Goal: Check status

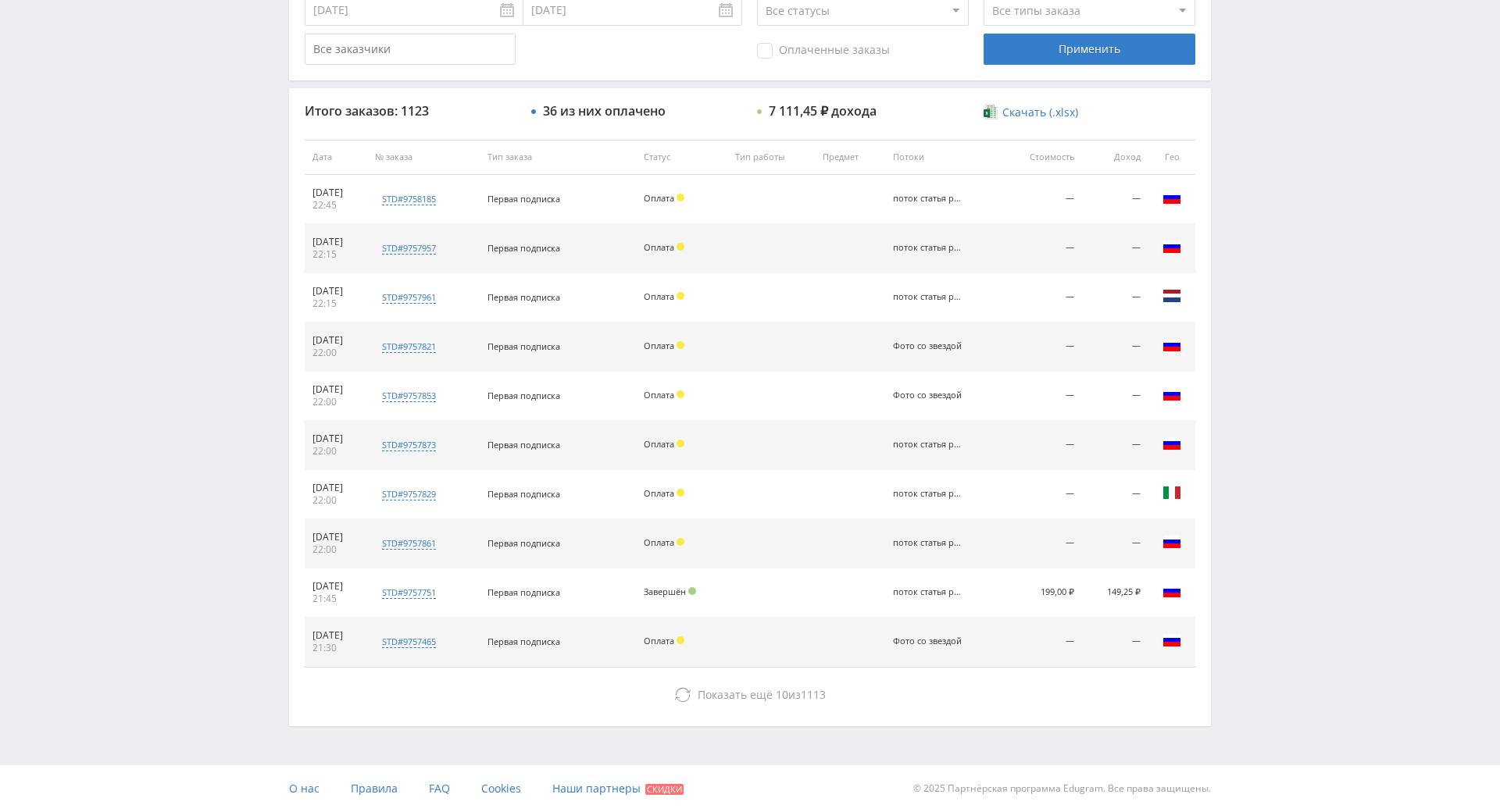
scroll to position [558, 0]
drag, startPoint x: 1256, startPoint y: 450, endPoint x: 1239, endPoint y: 440, distance: 19.7
drag, startPoint x: 1293, startPoint y: 290, endPoint x: 1302, endPoint y: 249, distance: 42.0
click at [1298, 184] on div "Telegram-канал Инструменты База знаний Ваш менеджер: Alex Alex Online @edugram_…" at bounding box center [750, 157] width 1500 height 1311
drag, startPoint x: 1296, startPoint y: 184, endPoint x: 1279, endPoint y: 171, distance: 21.4
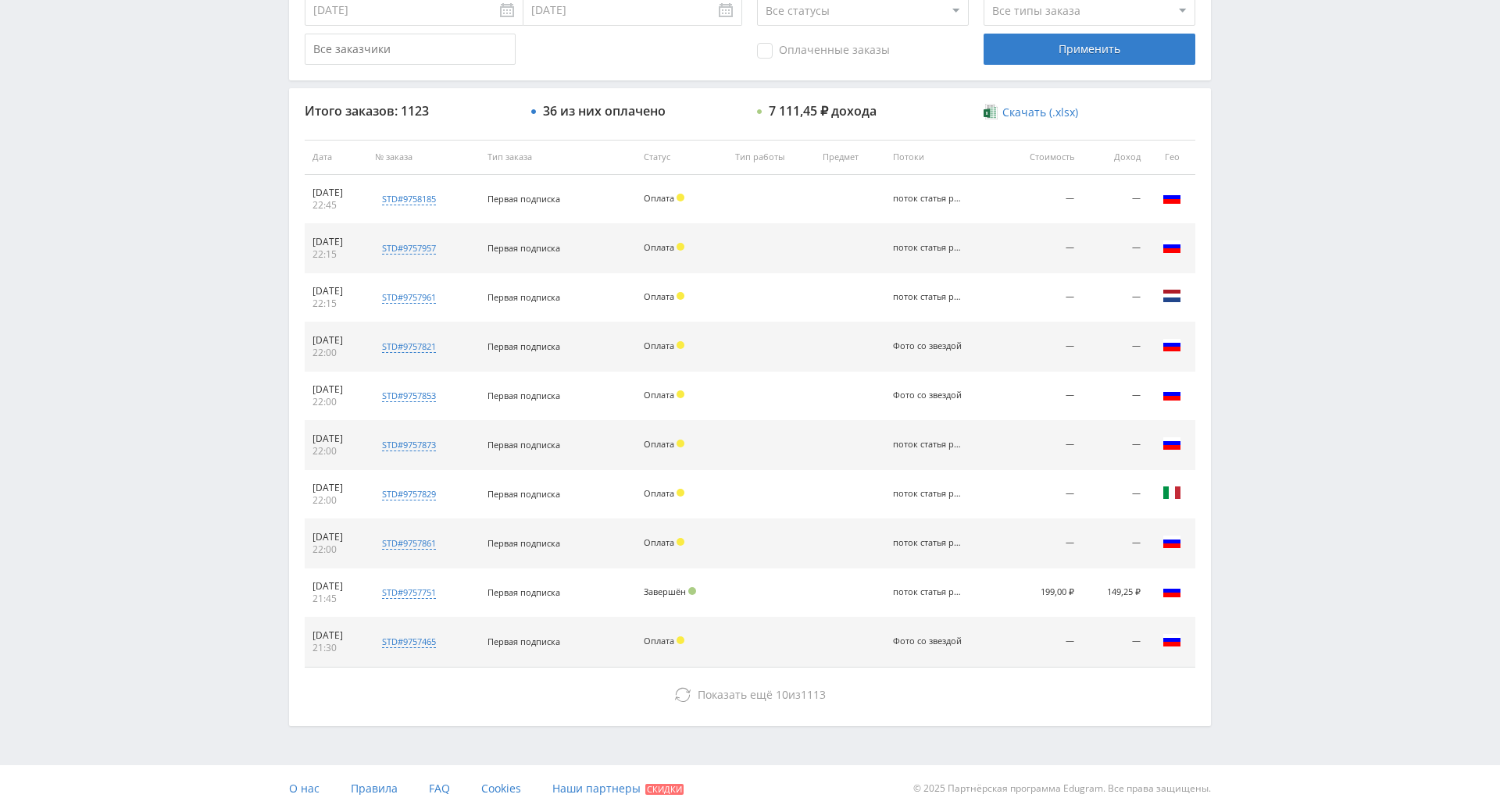
click at [1295, 184] on div "Telegram-канал Инструменты База знаний Ваш менеджер: Alex Alex Online @edugram_…" at bounding box center [750, 157] width 1500 height 1311
drag, startPoint x: 1279, startPoint y: 171, endPoint x: 1092, endPoint y: 107, distance: 197.6
click at [1260, 144] on div "Telegram-канал Инструменты База знаний Ваш менеджер: Alex Alex Online @edugram_…" at bounding box center [750, 157] width 1500 height 1311
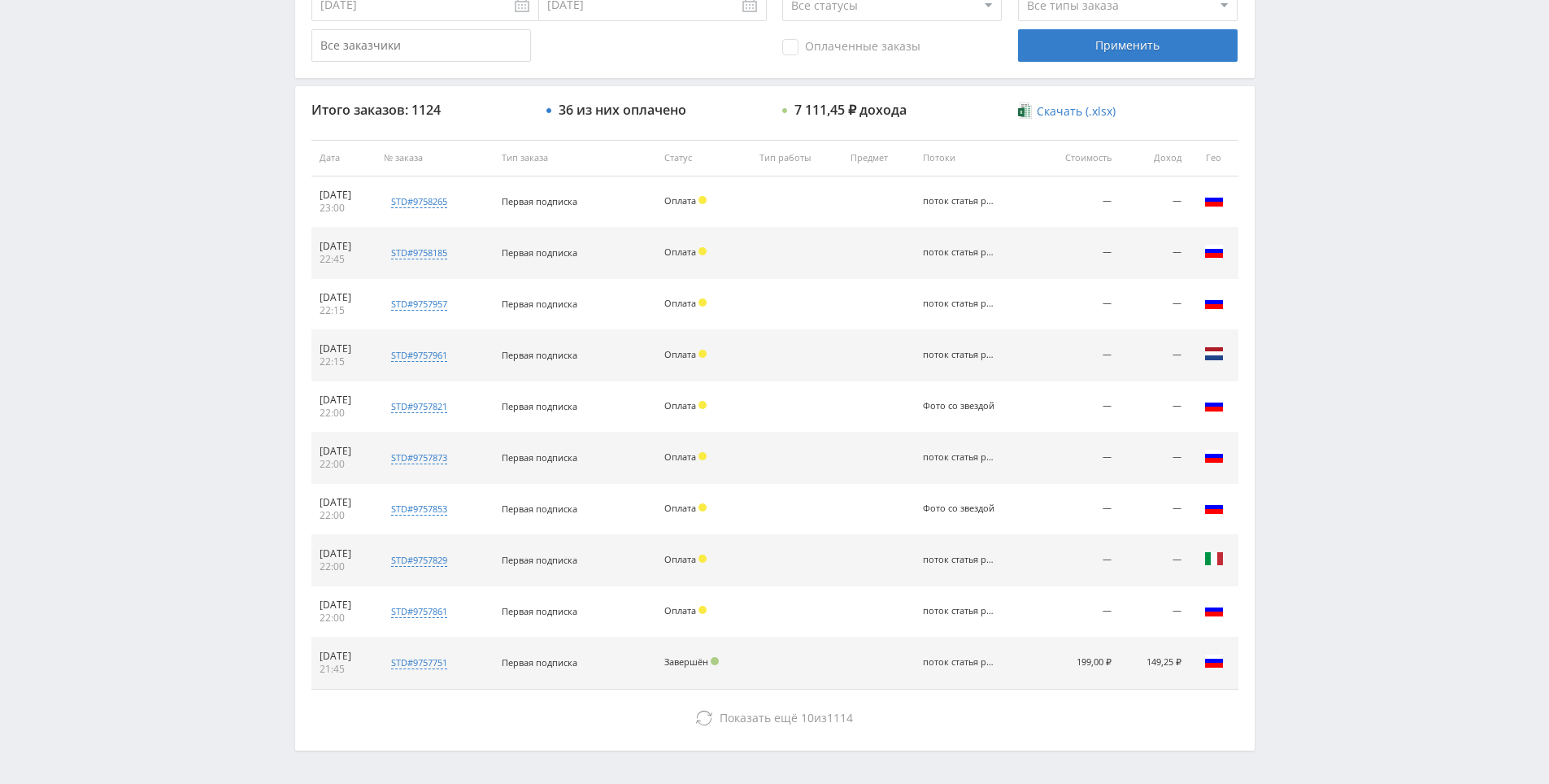
drag, startPoint x: 1325, startPoint y: 400, endPoint x: 1302, endPoint y: 336, distance: 68.0
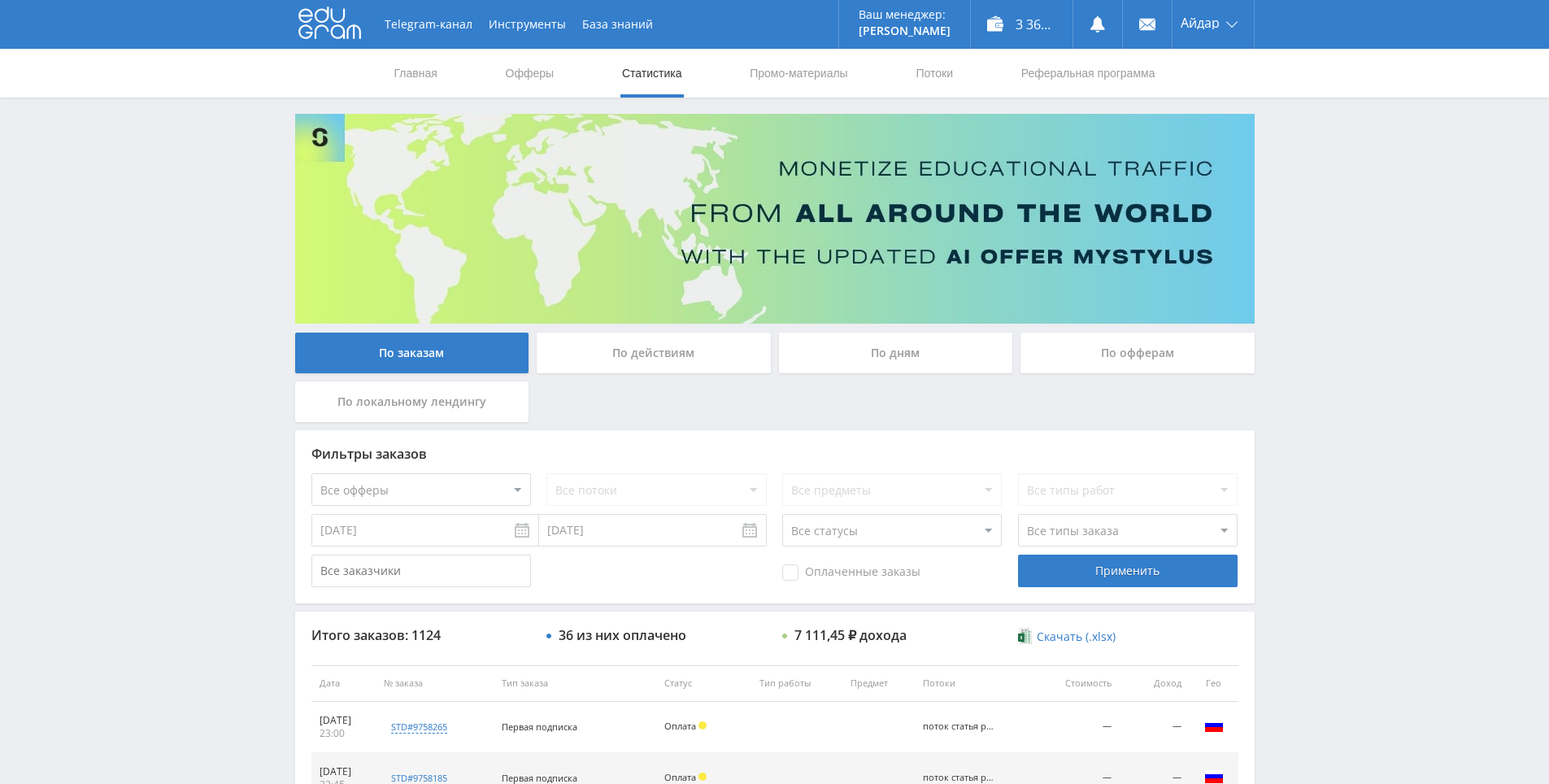
drag, startPoint x: 1302, startPoint y: 338, endPoint x: 761, endPoint y: 0, distance: 637.9
drag, startPoint x: 291, startPoint y: 405, endPoint x: 346, endPoint y: 94, distance: 315.8
drag, startPoint x: 1352, startPoint y: 221, endPoint x: 1261, endPoint y: 55, distance: 189.3
